Goal: Navigation & Orientation: Find specific page/section

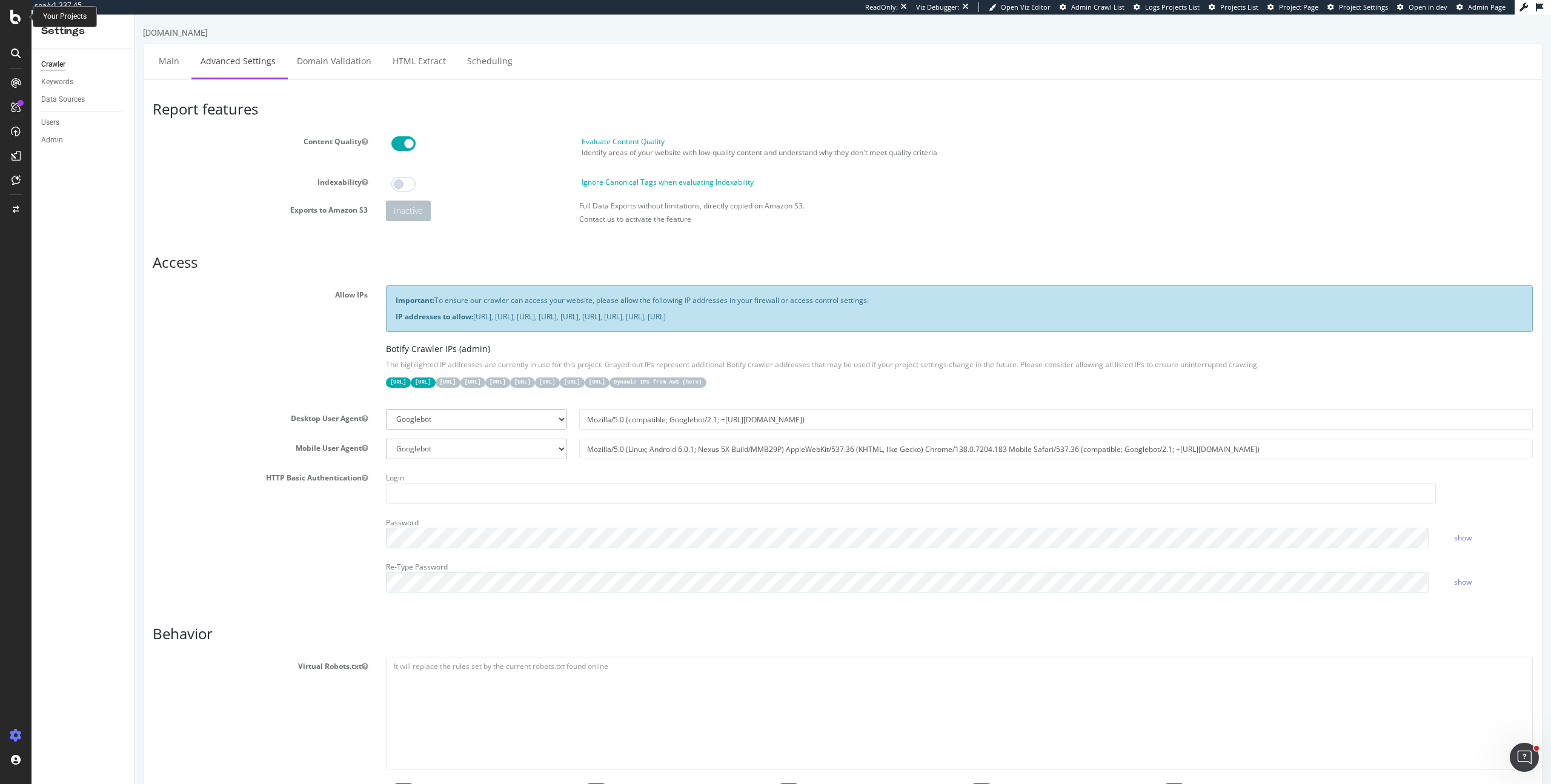
click at [14, 23] on icon at bounding box center [15, 16] width 11 height 15
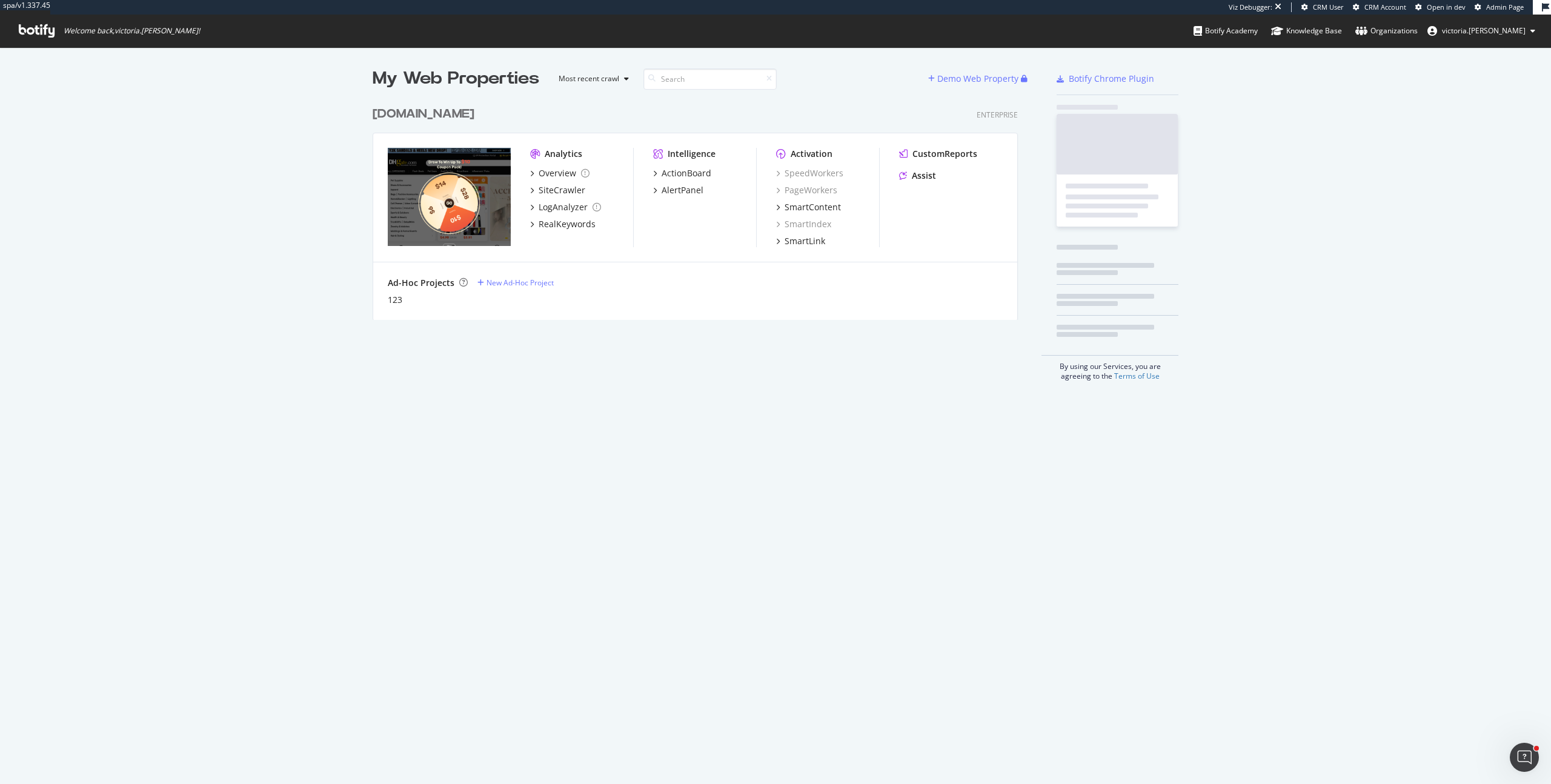
scroll to position [220, 646]
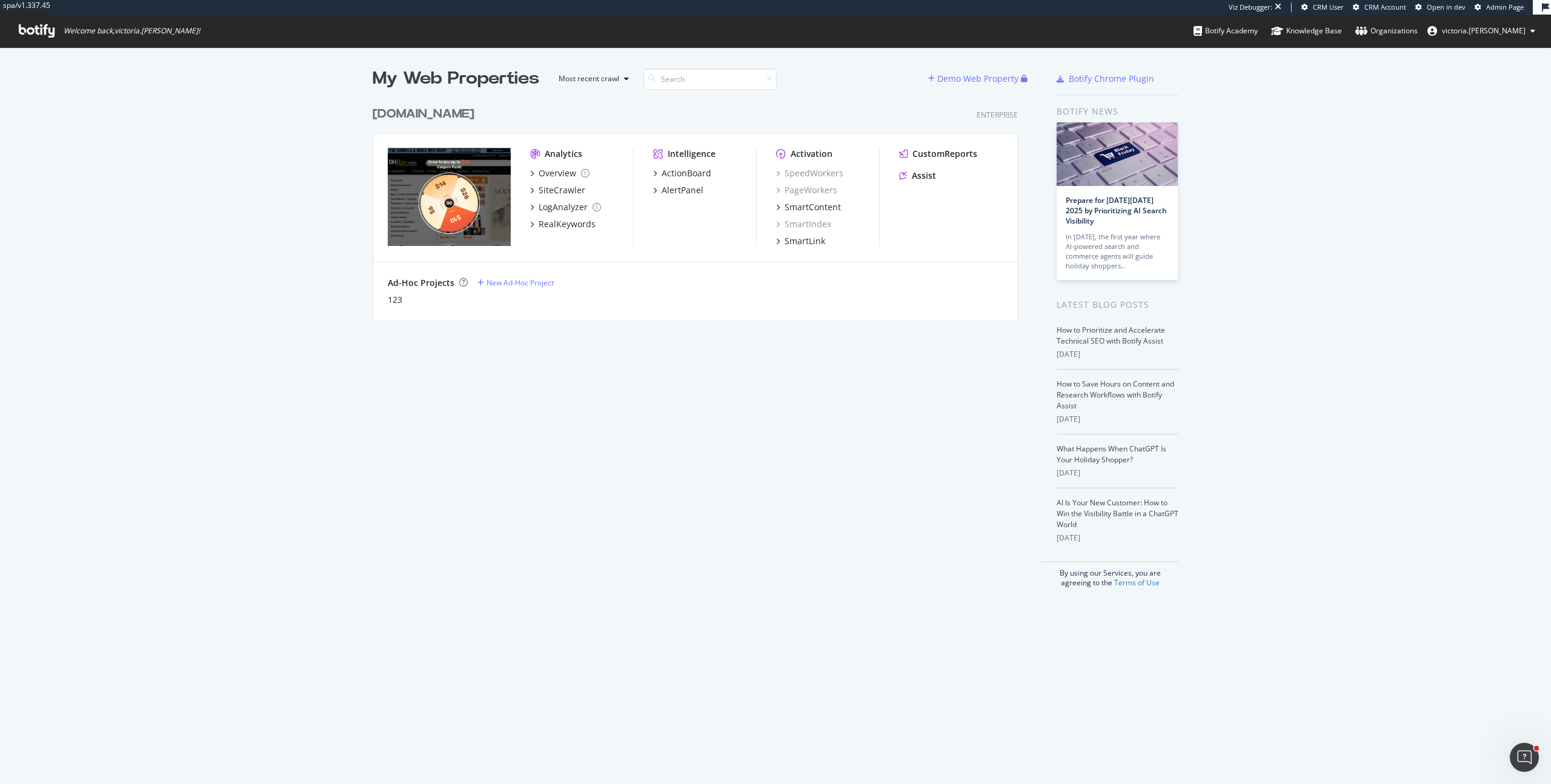
click at [1374, 142] on div "My Web Properties Most recent crawl Demo Web Property [DOMAIN_NAME] Enterprise …" at bounding box center [776, 327] width 1551 height 560
click at [1317, 187] on div "My Web Properties Most recent crawl Demo Web Property [DOMAIN_NAME] Enterprise …" at bounding box center [776, 327] width 1551 height 560
